Goal: Task Accomplishment & Management: Complete application form

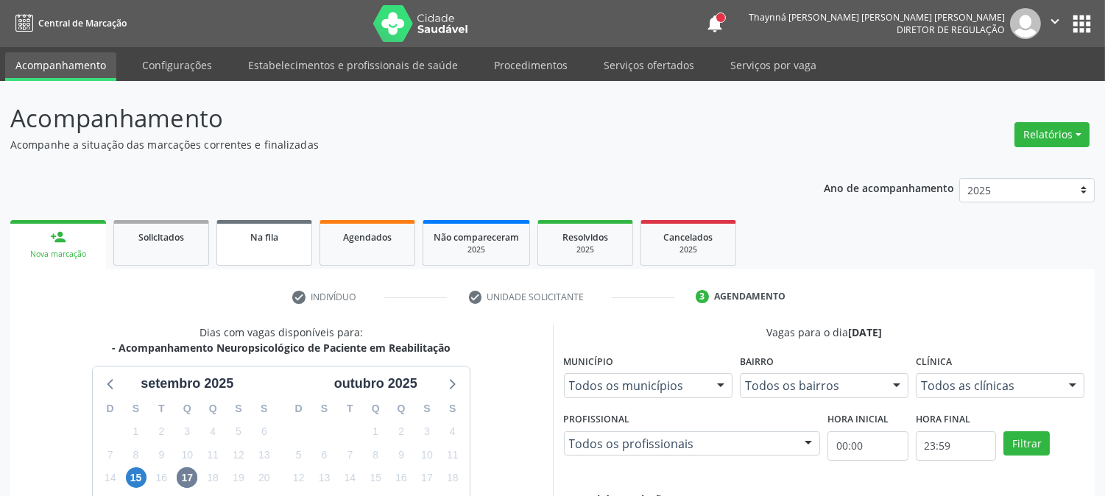
click at [272, 255] on link "Na fila" at bounding box center [264, 243] width 96 height 46
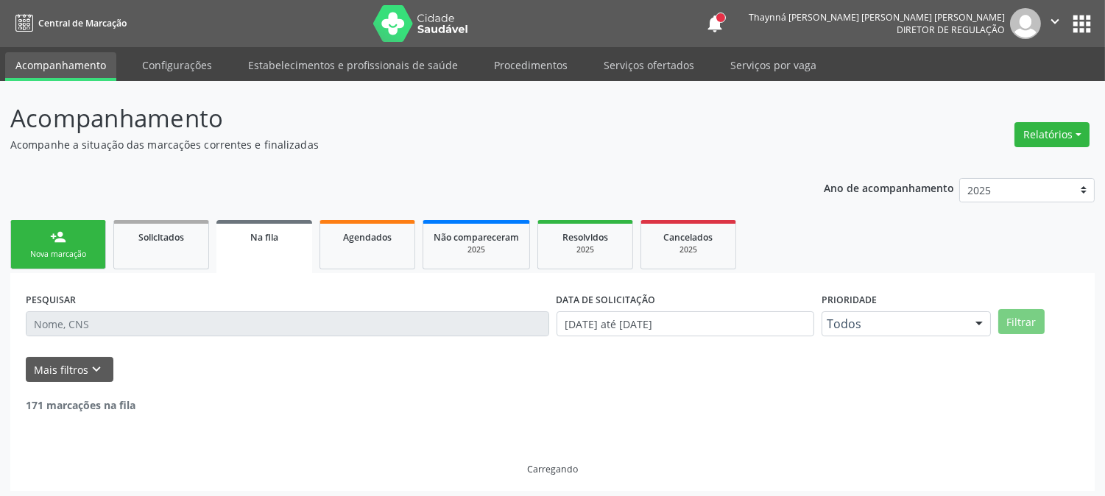
click at [40, 256] on div "Nova marcação" at bounding box center [58, 254] width 74 height 11
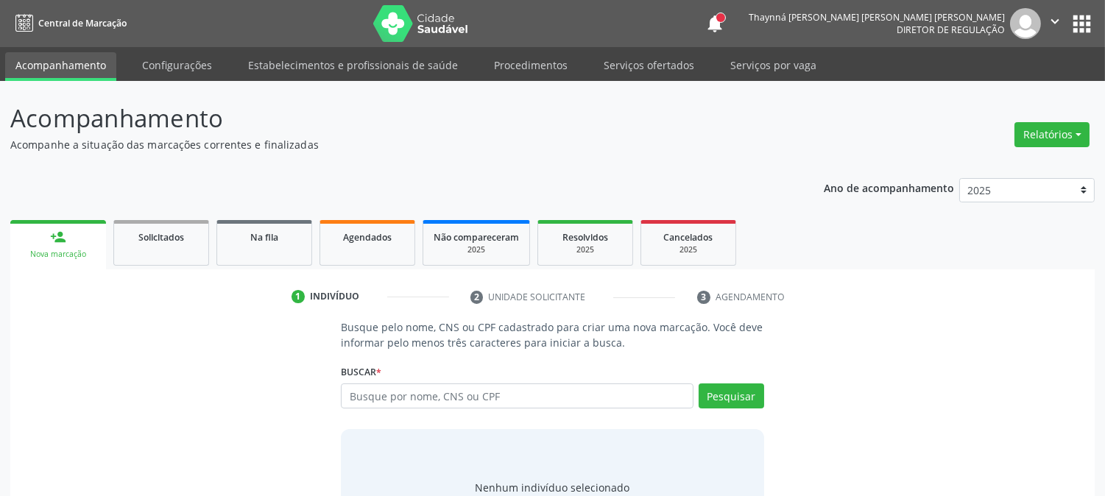
scroll to position [70, 0]
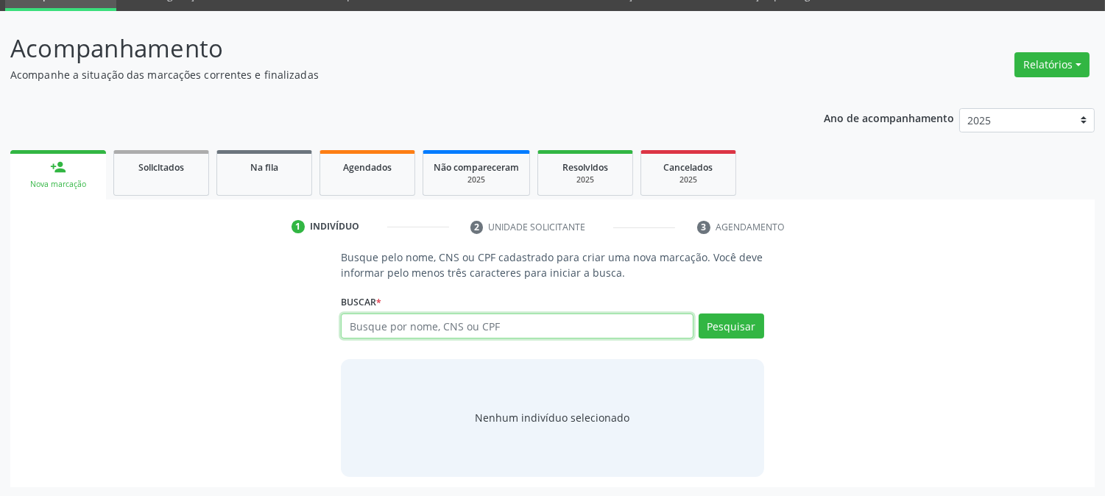
click at [401, 326] on input "text" at bounding box center [517, 326] width 352 height 25
click at [557, 334] on input "text" at bounding box center [517, 326] width 352 height 25
type input "703602048720033"
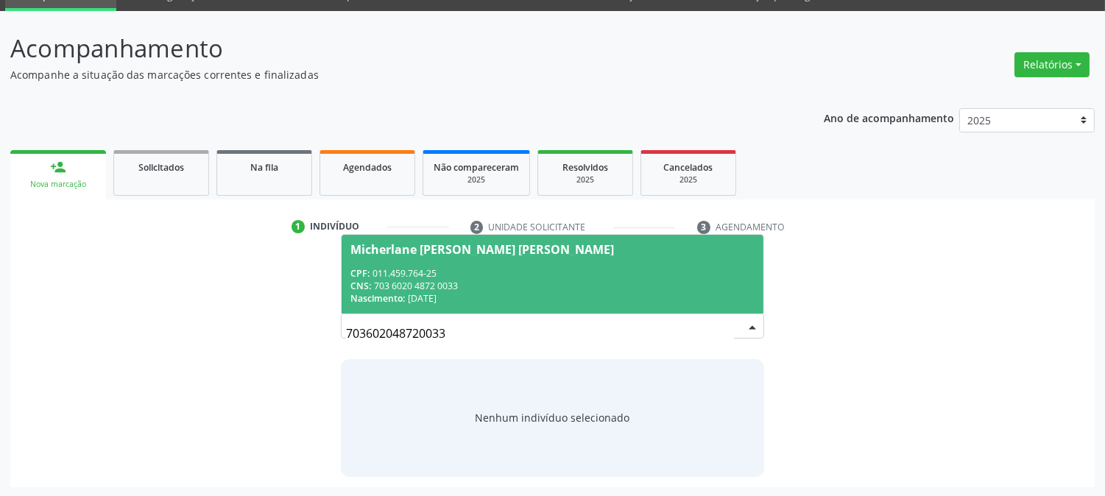
click at [540, 264] on span "Micherlane [PERSON_NAME] [PERSON_NAME] CPF: 011.459.764-25 CNS: 703 6020 4872 0…" at bounding box center [552, 274] width 421 height 79
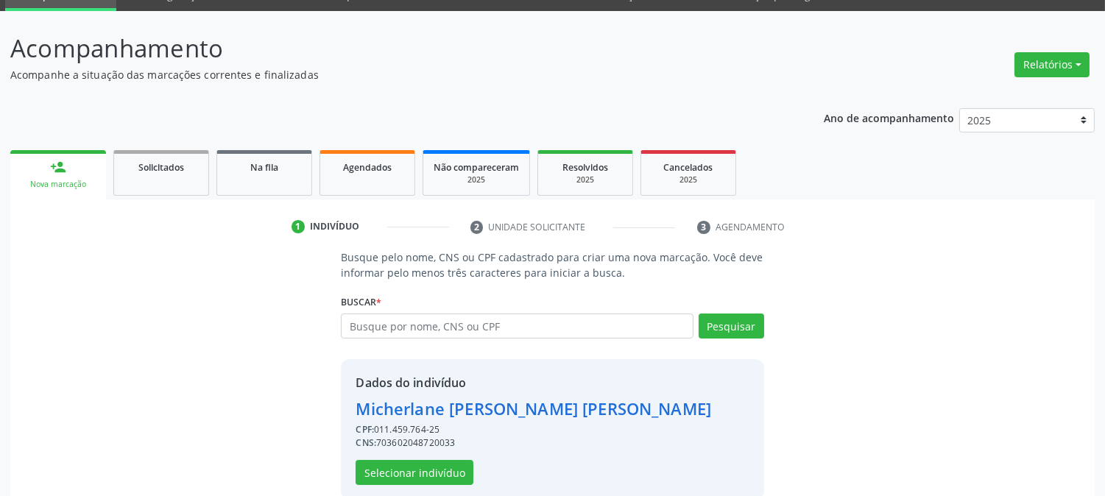
scroll to position [93, 0]
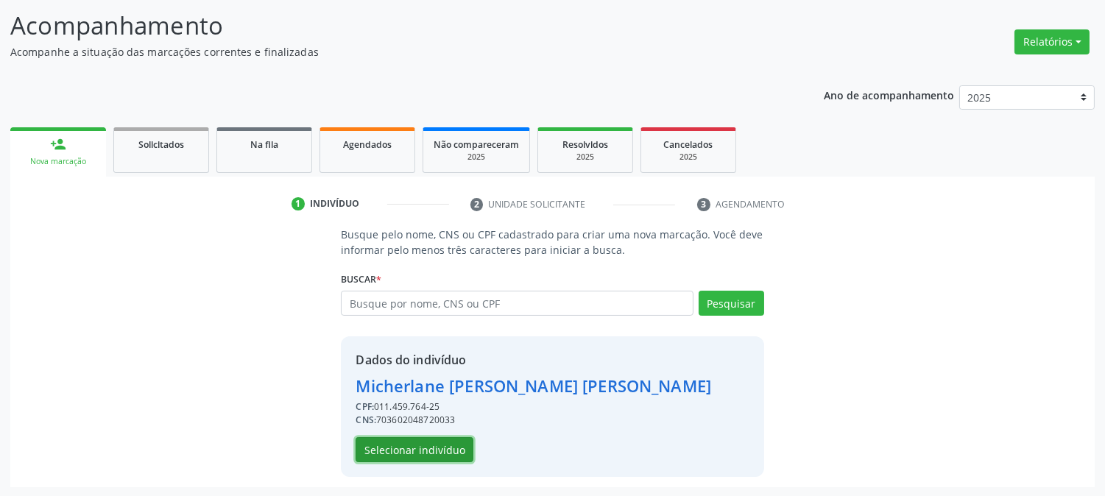
click at [444, 449] on button "Selecionar indivíduo" at bounding box center [415, 449] width 118 height 25
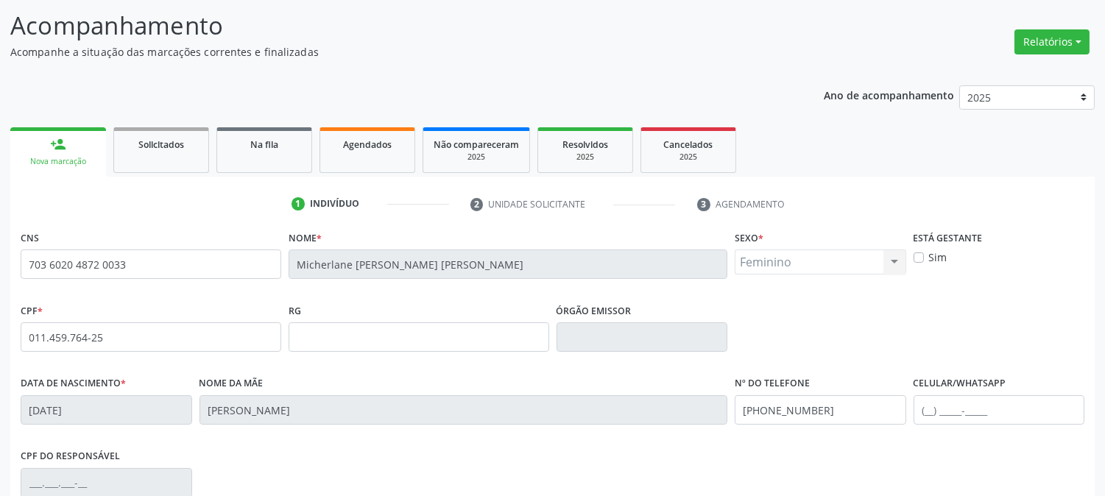
scroll to position [300, 0]
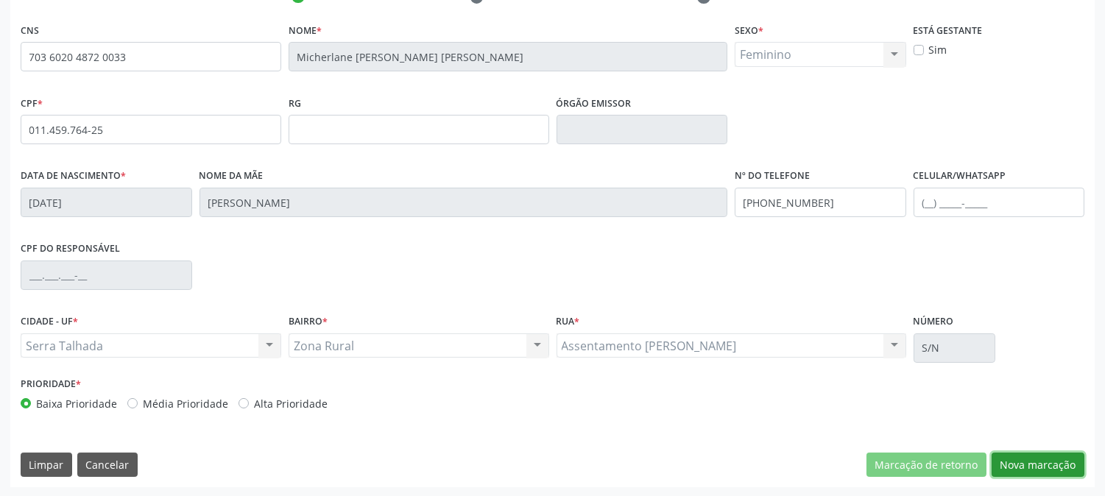
click at [1042, 468] on button "Nova marcação" at bounding box center [1038, 465] width 93 height 25
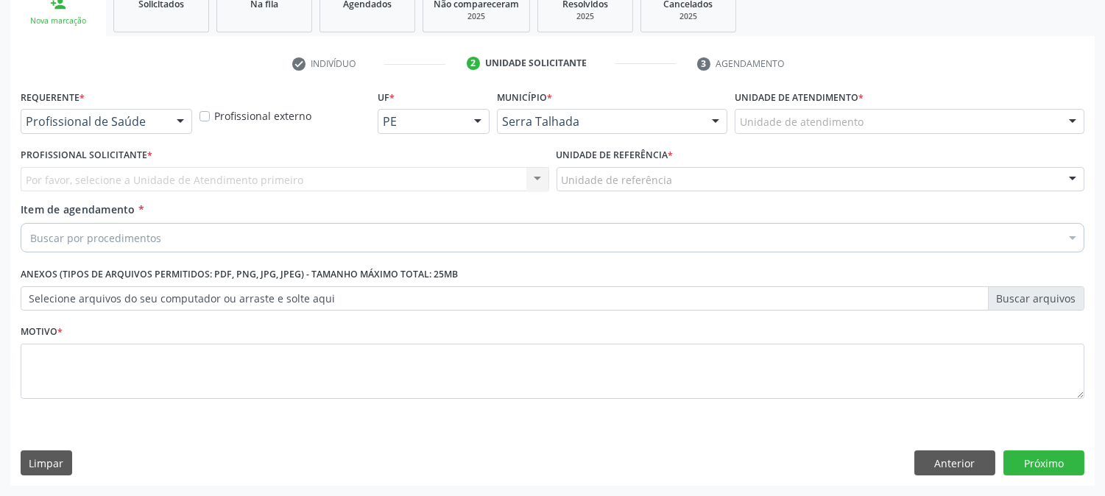
scroll to position [233, 0]
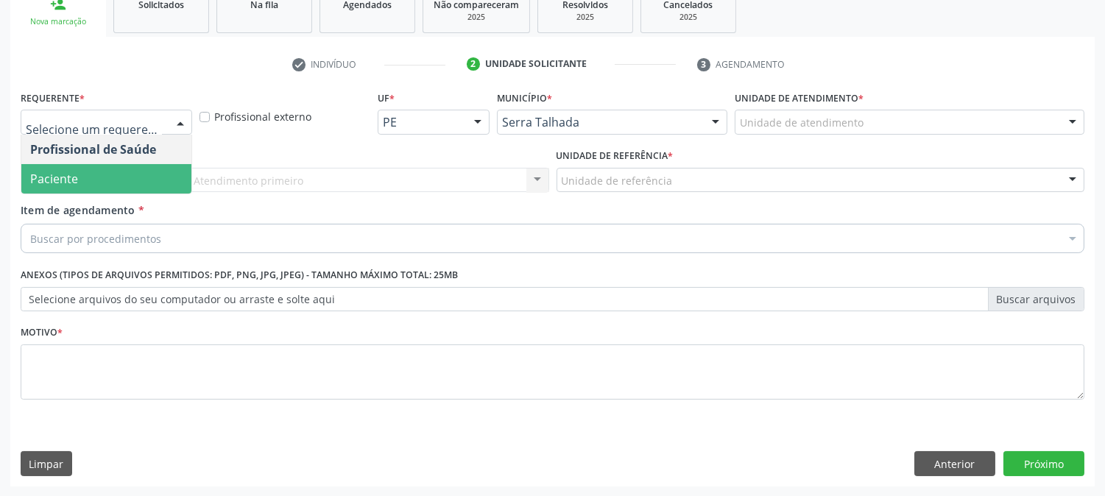
click at [113, 177] on span "Paciente" at bounding box center [106, 178] width 170 height 29
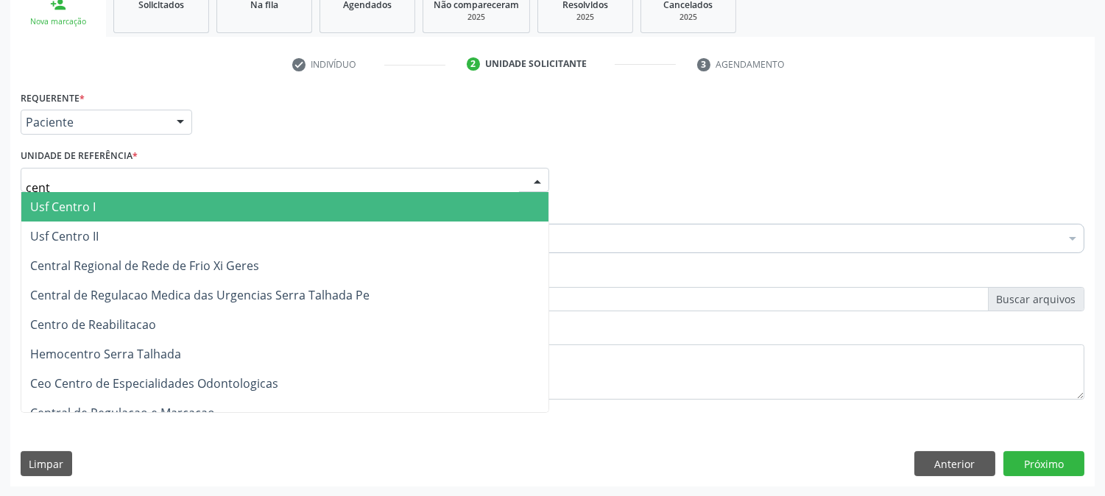
type input "centr"
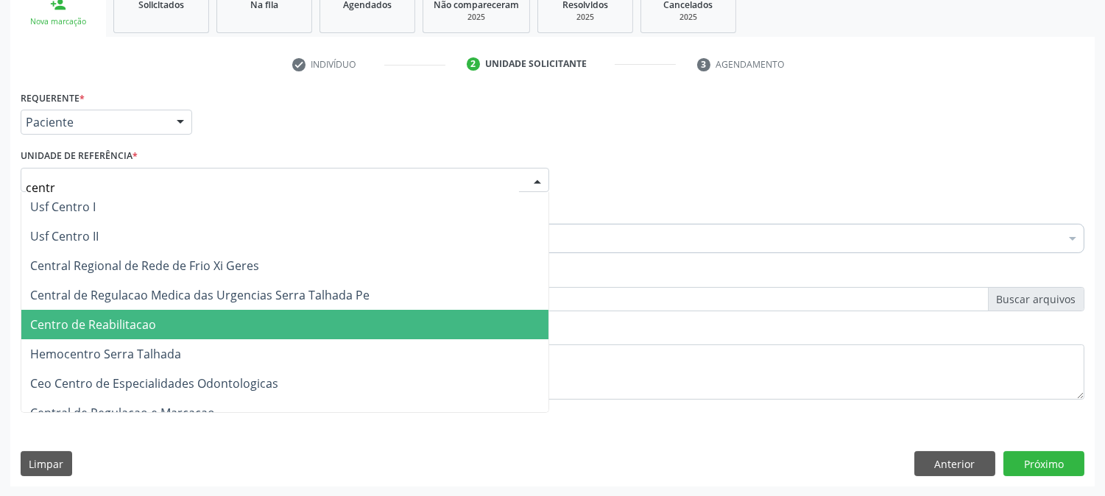
click at [121, 321] on span "Centro de Reabilitacao" at bounding box center [93, 325] width 126 height 16
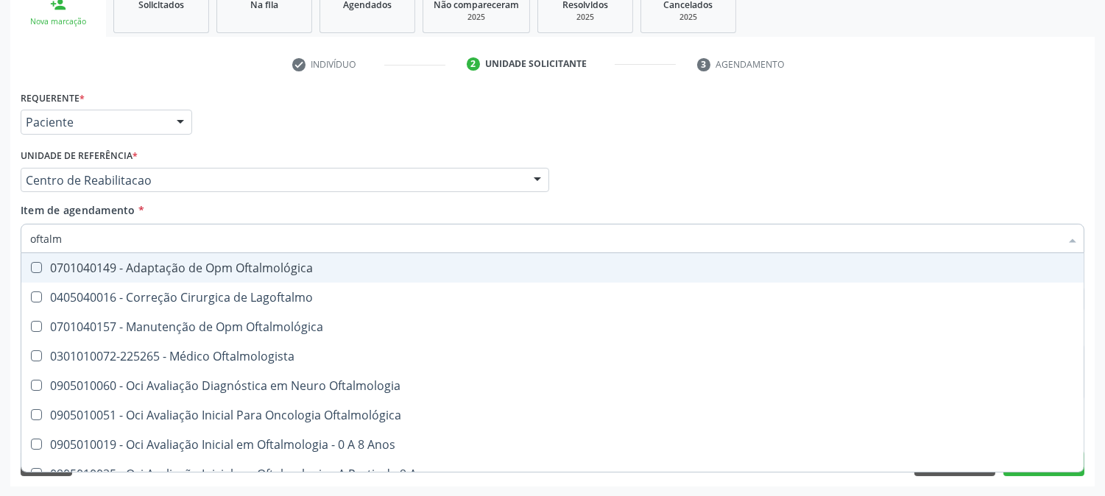
type input "oftalmo"
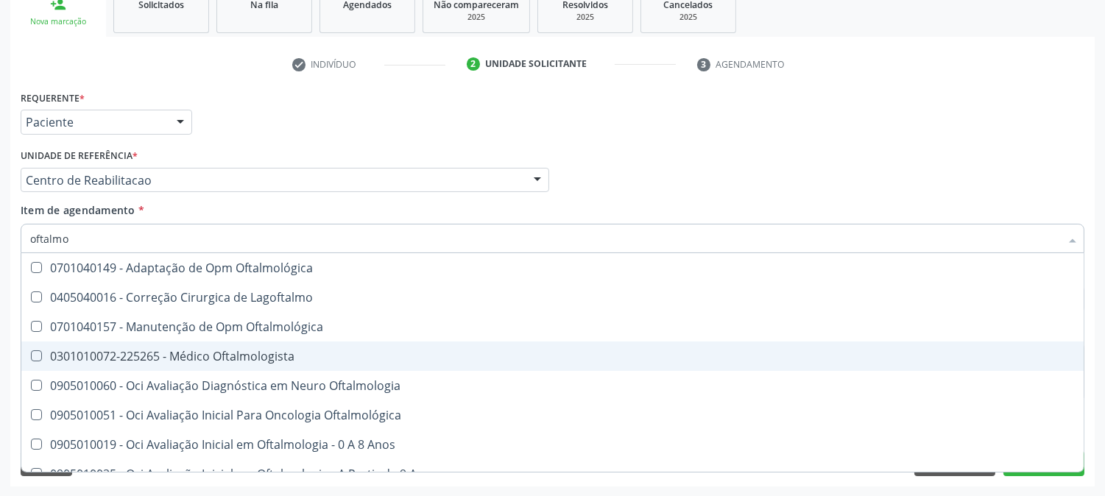
click at [179, 350] on div "0301010072-225265 - Médico Oftalmologista" at bounding box center [552, 356] width 1045 height 12
checkbox Oftalmologista "true"
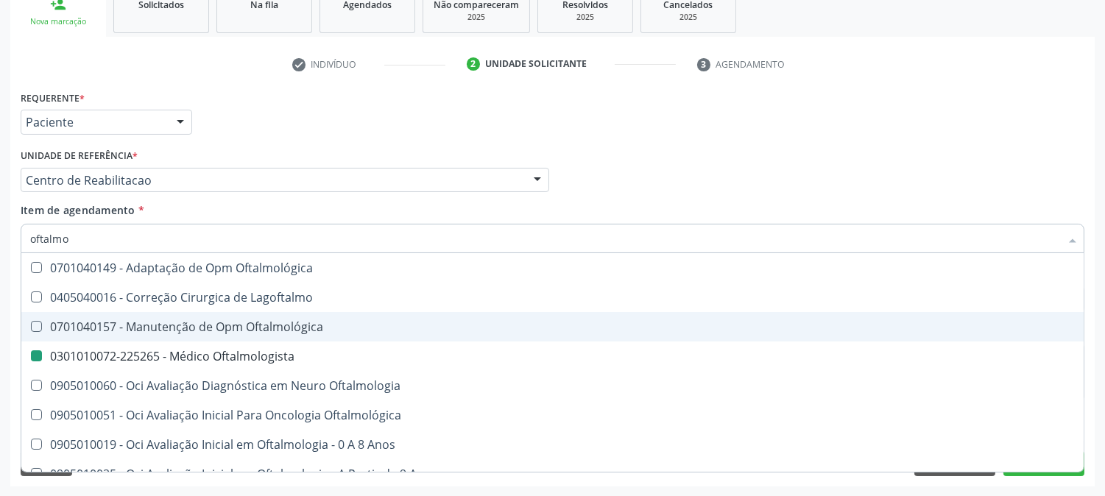
click at [0, 328] on div "Acompanhamento Acompanhe a situação das marcações correntes e finalizadas Relat…" at bounding box center [552, 172] width 1105 height 649
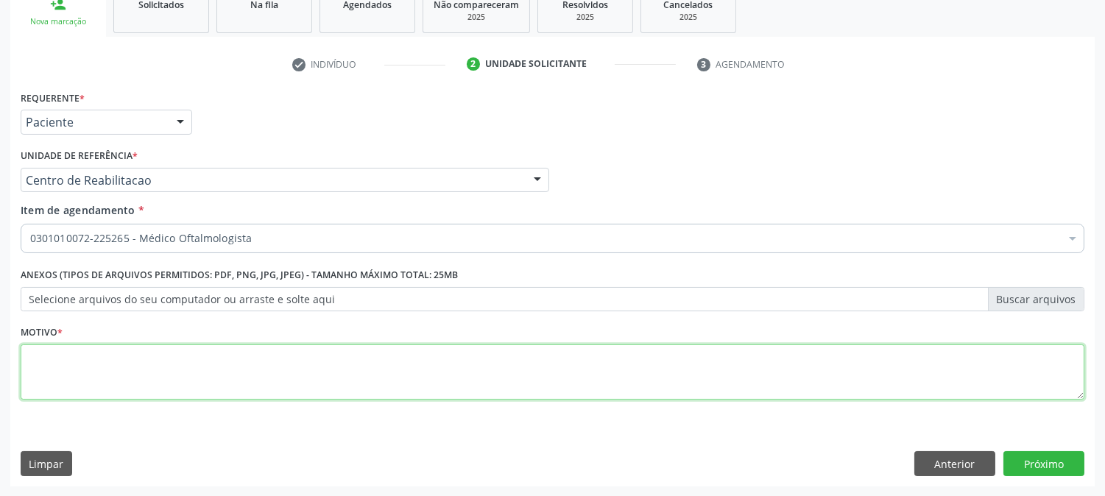
click at [428, 354] on textarea at bounding box center [553, 373] width 1064 height 56
type textarea "."
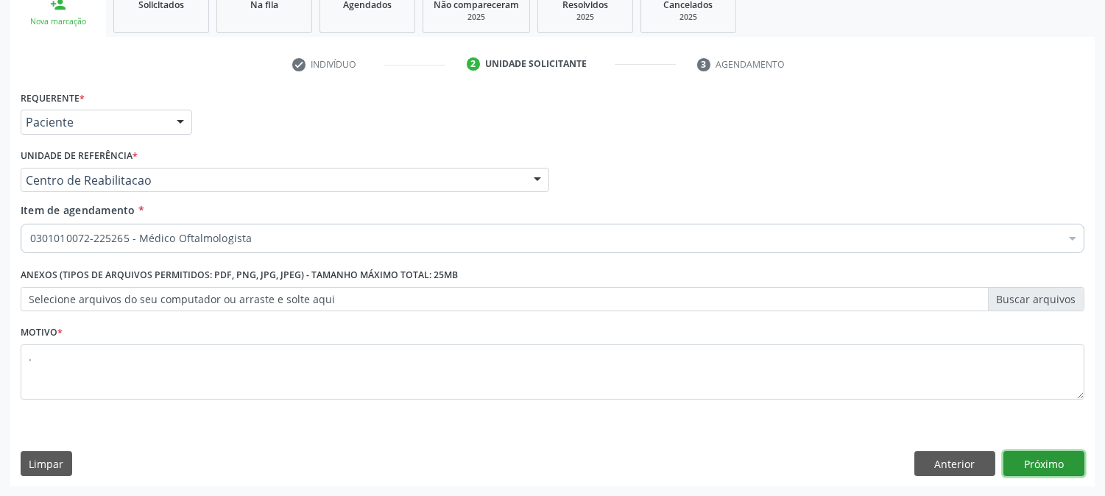
click at [1040, 468] on button "Próximo" at bounding box center [1044, 463] width 81 height 25
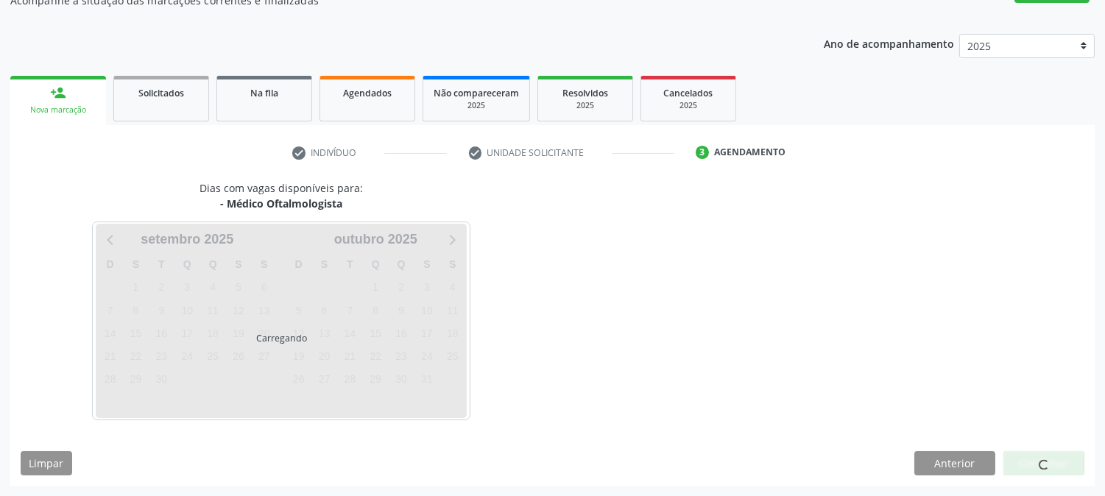
scroll to position [144, 0]
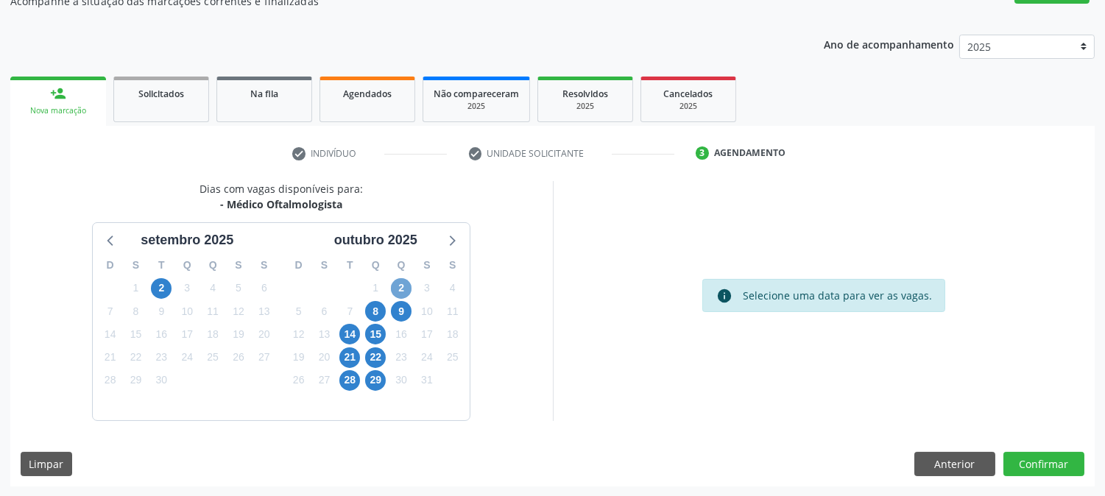
click at [403, 291] on span "2" at bounding box center [401, 288] width 21 height 21
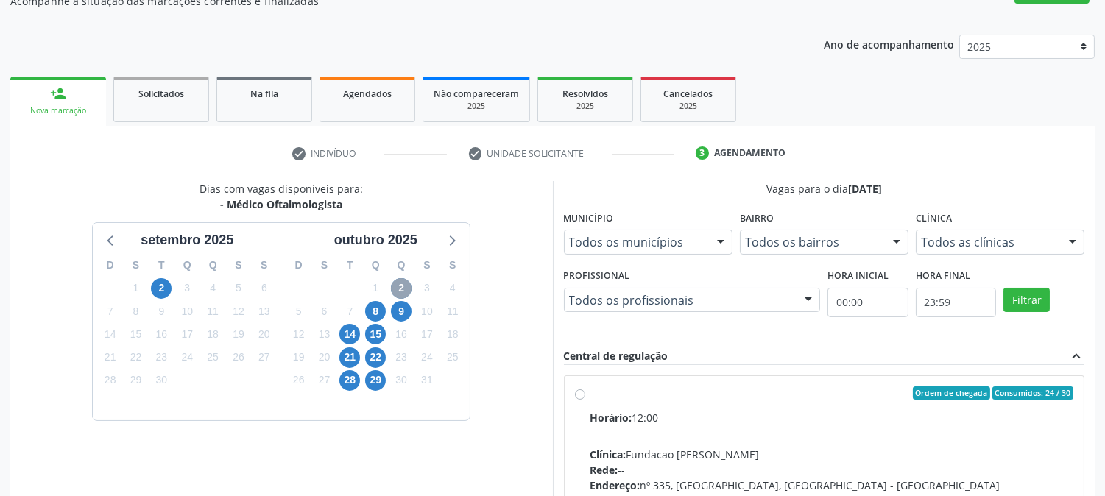
scroll to position [383, 0]
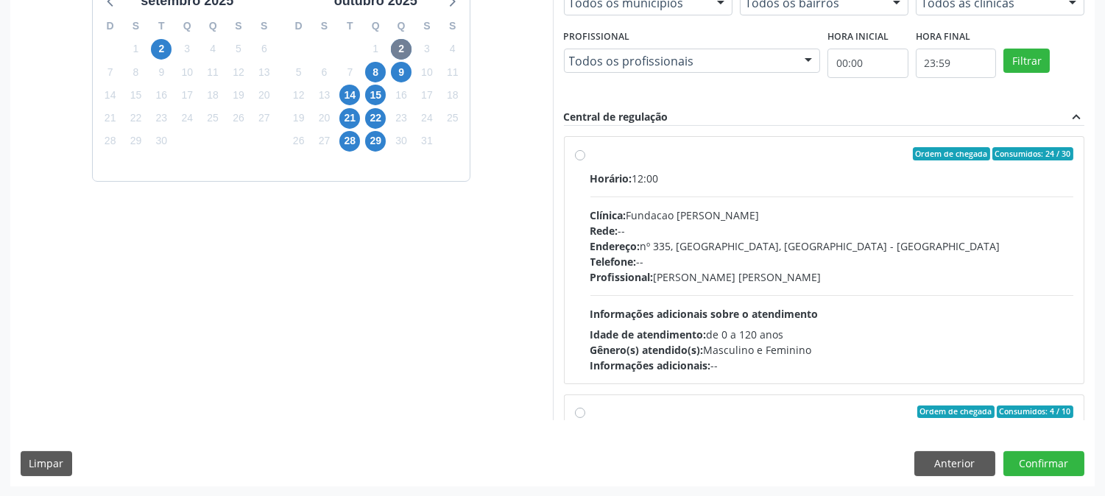
click at [727, 229] on div "Rede: --" at bounding box center [832, 230] width 484 height 15
click at [585, 161] on input "Ordem de chegada Consumidos: 24 / 30 Horário: 12:00 Clínica: Fundacao [PERSON_N…" at bounding box center [580, 153] width 10 height 13
radio input "true"
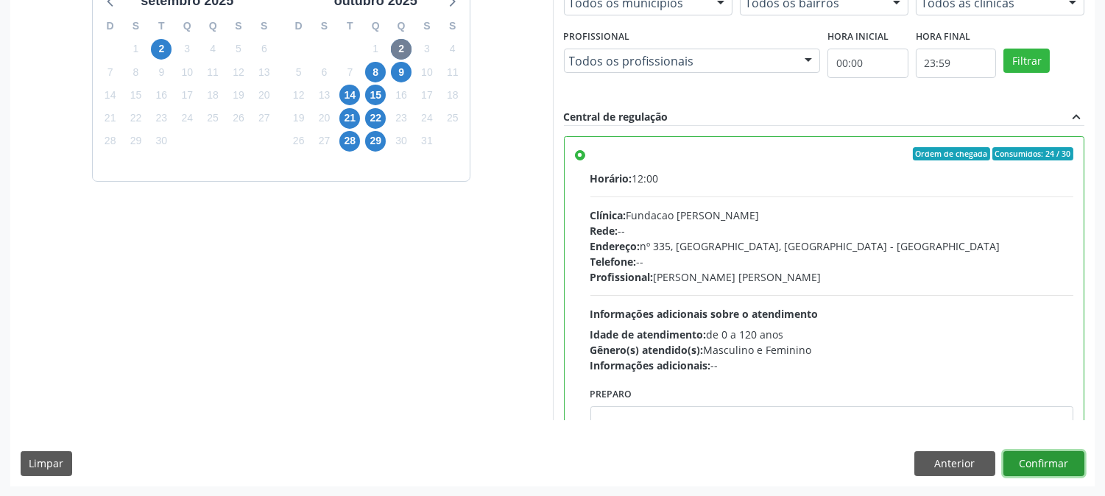
click at [1050, 465] on button "Confirmar" at bounding box center [1044, 463] width 81 height 25
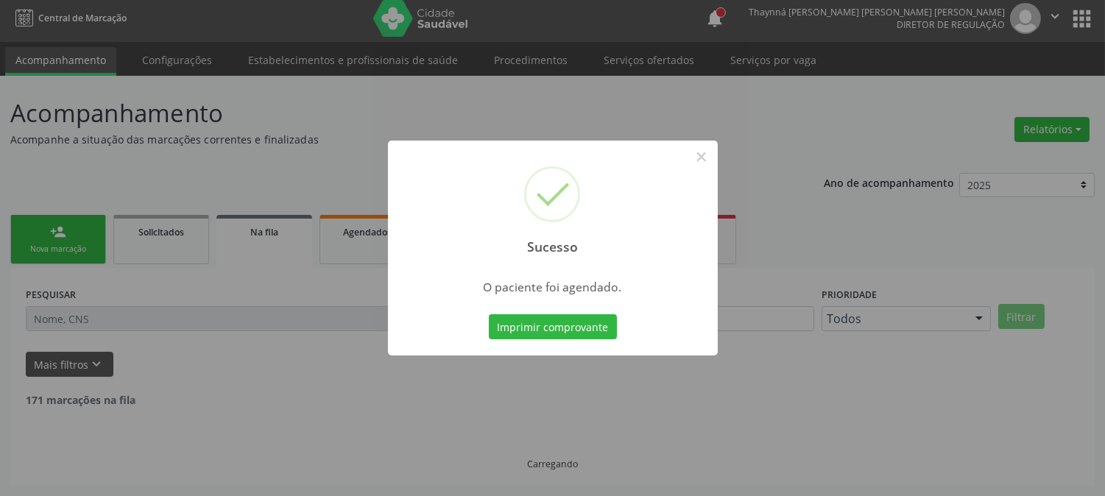
scroll to position [0, 0]
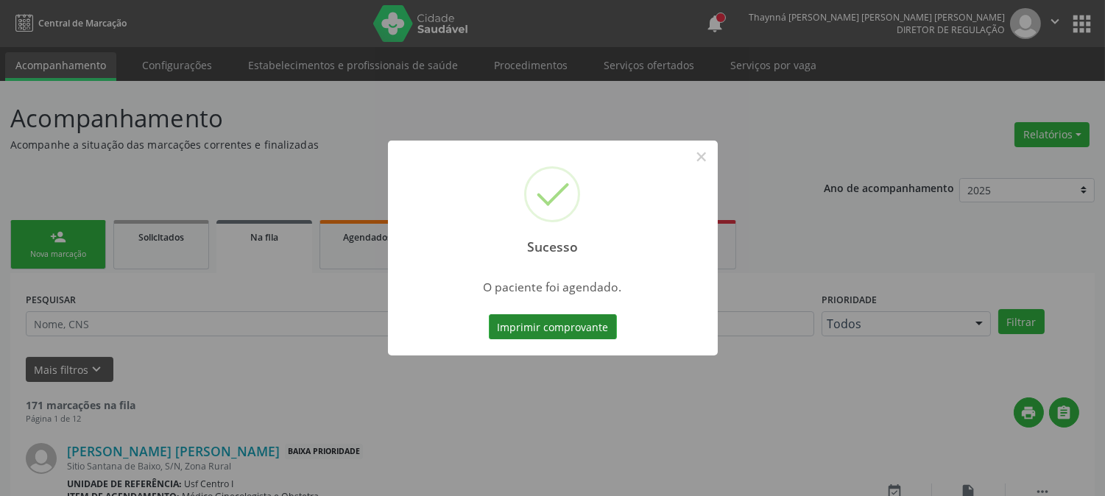
click at [509, 334] on button "Imprimir comprovante" at bounding box center [553, 326] width 128 height 25
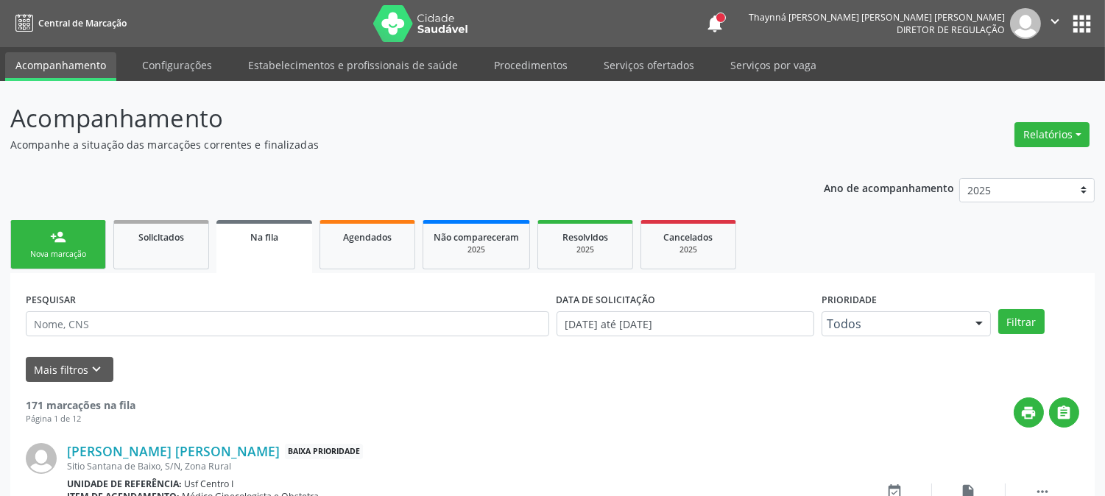
click at [63, 249] on div "Nova marcação" at bounding box center [58, 254] width 74 height 11
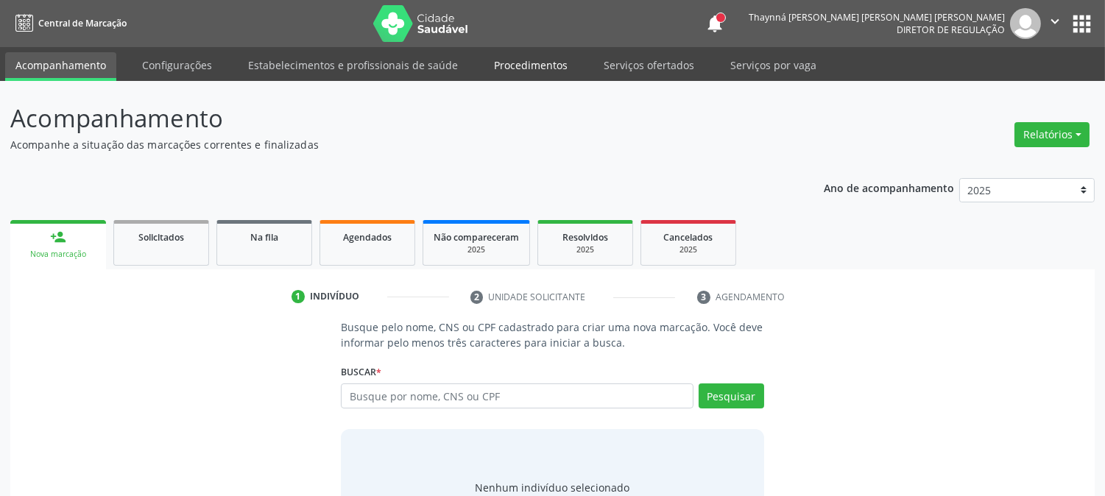
click at [548, 67] on link "Procedimentos" at bounding box center [531, 65] width 94 height 26
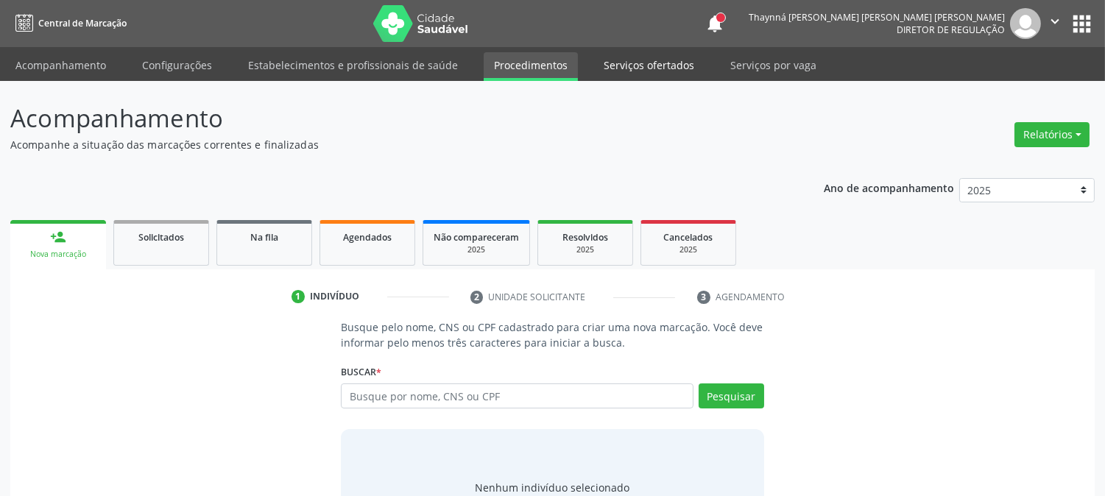
click at [649, 65] on link "Serviços ofertados" at bounding box center [648, 65] width 111 height 26
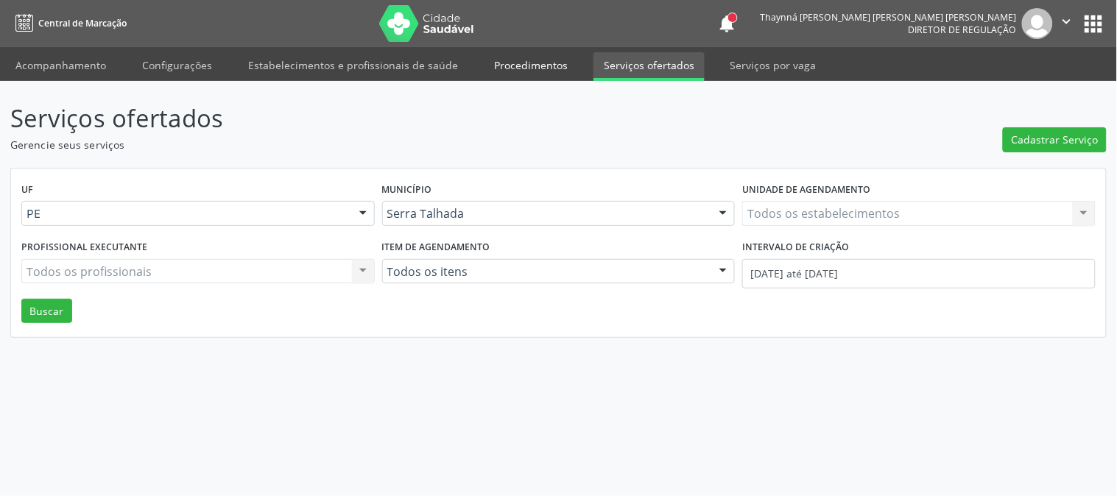
click at [520, 63] on link "Procedimentos" at bounding box center [531, 65] width 94 height 26
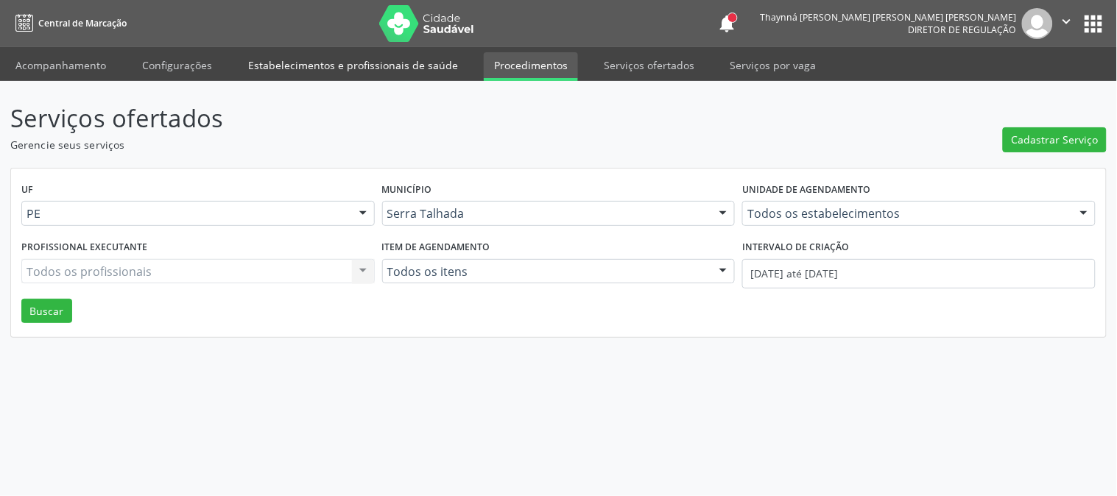
click at [427, 63] on link "Estabelecimentos e profissionais de saúde" at bounding box center [353, 65] width 230 height 26
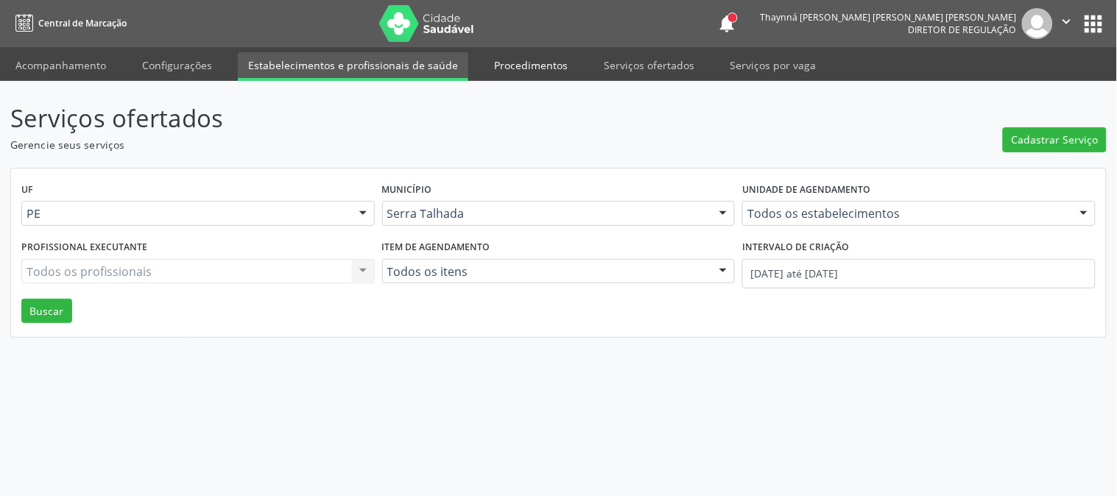
click at [516, 63] on link "Procedimentos" at bounding box center [531, 65] width 94 height 26
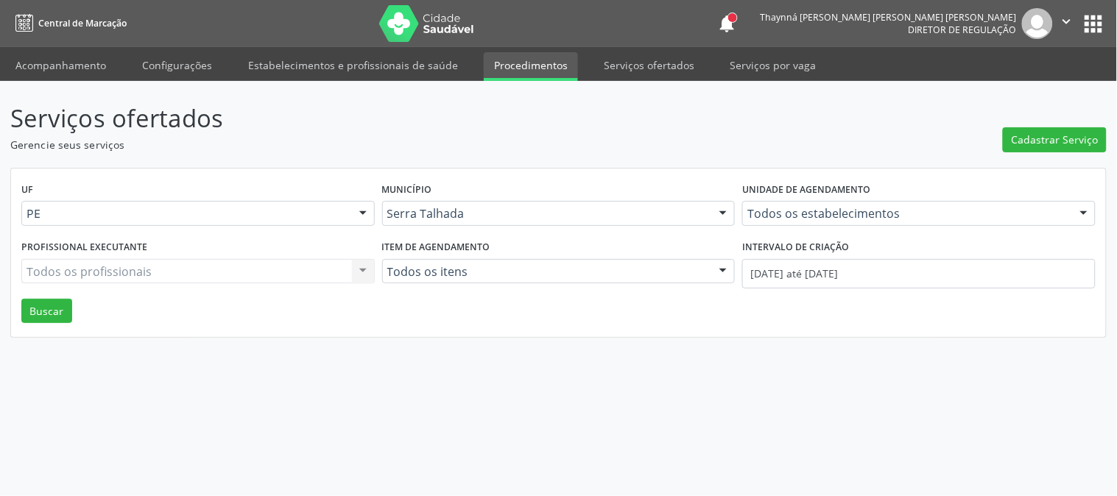
click at [516, 63] on link "Procedimentos" at bounding box center [531, 66] width 94 height 29
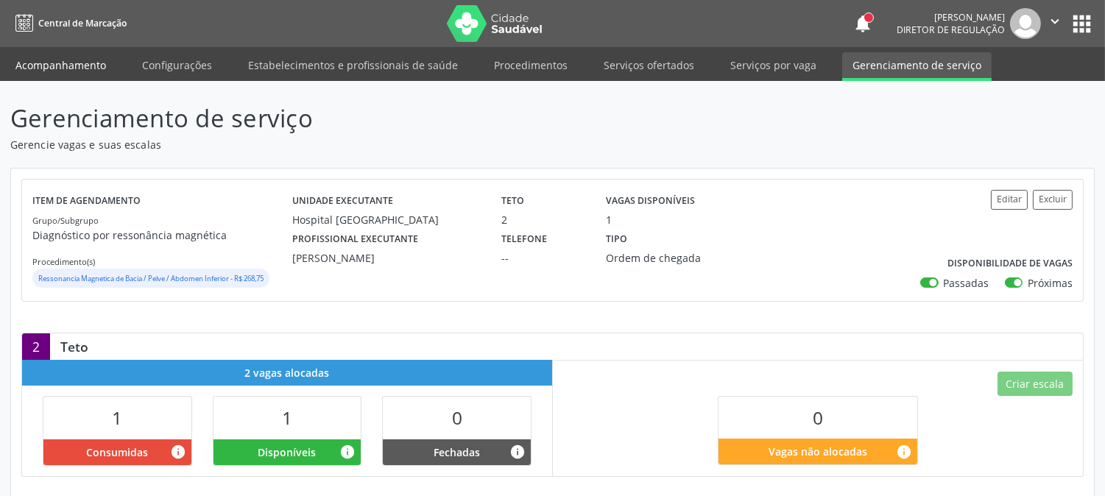
click at [64, 52] on link "Acompanhamento" at bounding box center [60, 65] width 111 height 26
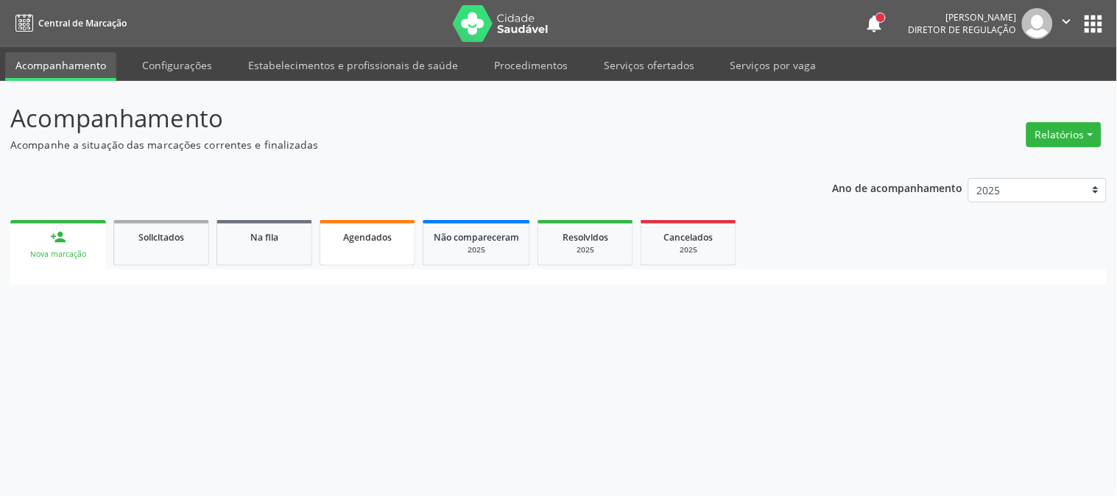
click at [381, 256] on link "Agendados" at bounding box center [368, 243] width 96 height 46
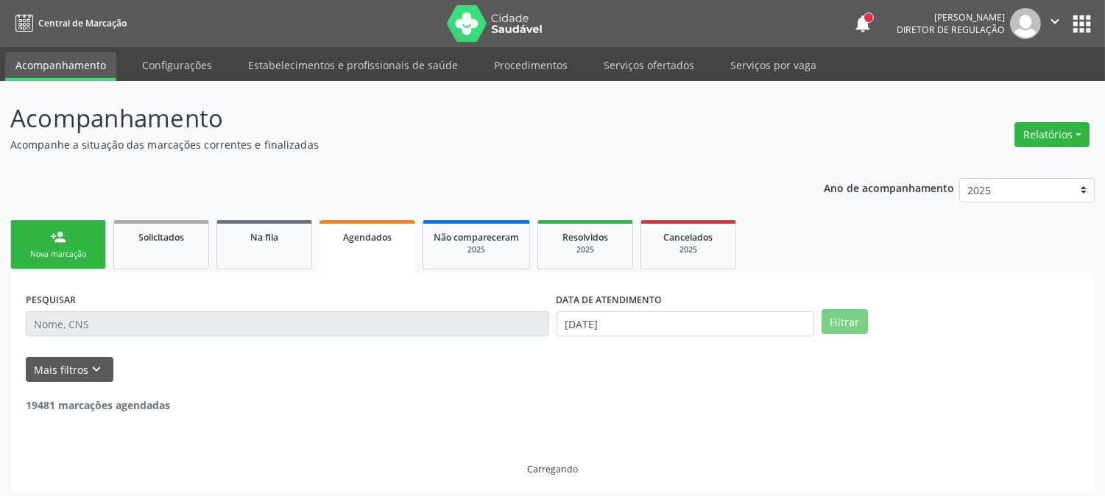
click at [55, 237] on div "person_add" at bounding box center [58, 237] width 16 height 16
